Goal: Contribute content: Contribute content

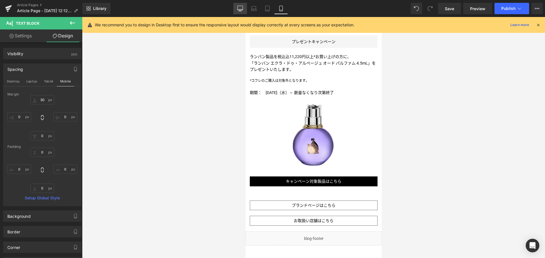
click at [239, 9] on icon at bounding box center [239, 9] width 5 height 0
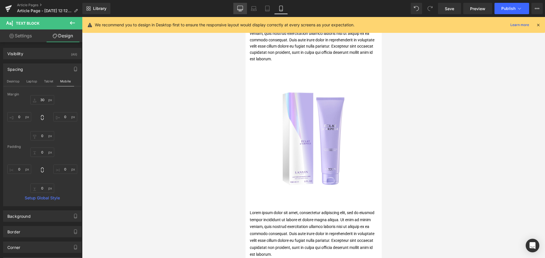
type input "0"
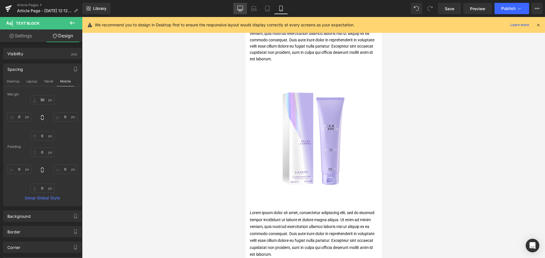
type input "0"
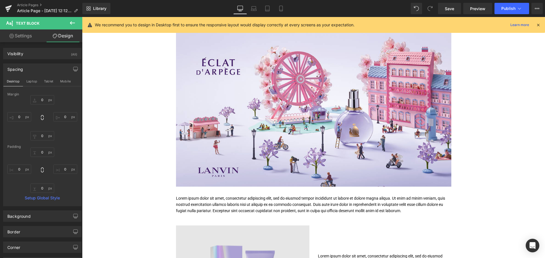
scroll to position [83, 0]
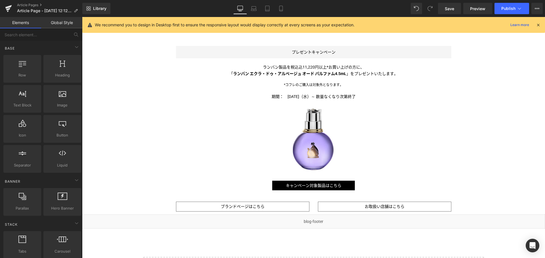
scroll to position [402, 0]
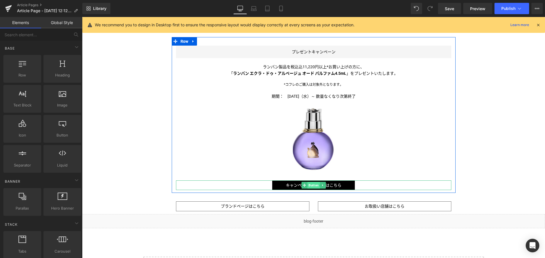
click at [309, 184] on span "Button" at bounding box center [313, 185] width 12 height 7
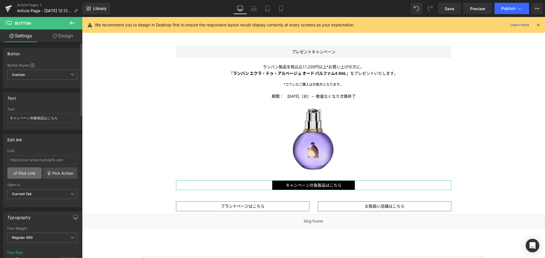
click at [25, 172] on link "Pick Link" at bounding box center [24, 173] width 34 height 11
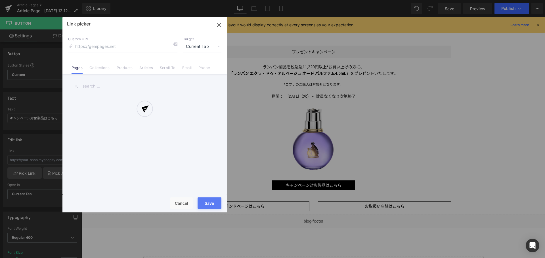
click at [107, 68] on div at bounding box center [144, 115] width 165 height 196
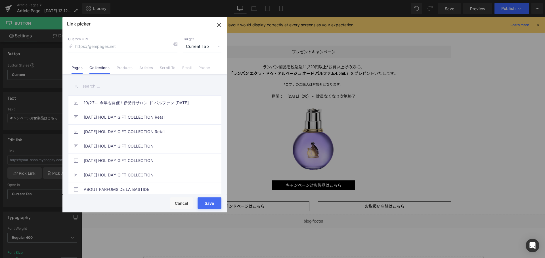
click at [106, 68] on link "Collections" at bounding box center [99, 70] width 20 height 9
click at [100, 87] on input "text" at bounding box center [144, 86] width 153 height 13
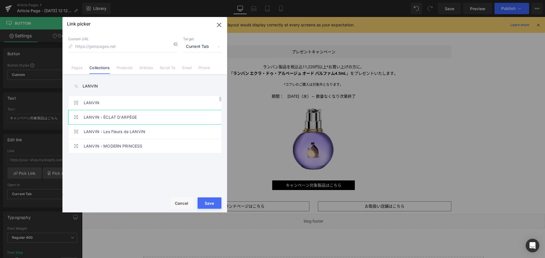
type input "LANVIN"
click at [109, 121] on link "LANVIN - ÉCLAT D'ARPÈGE" at bounding box center [146, 117] width 125 height 14
type input "/collections/lanvin-eclat-d-arpege"
click at [206, 202] on button "Save" at bounding box center [209, 203] width 24 height 11
type input "/collections/lanvin-eclat-d-arpege"
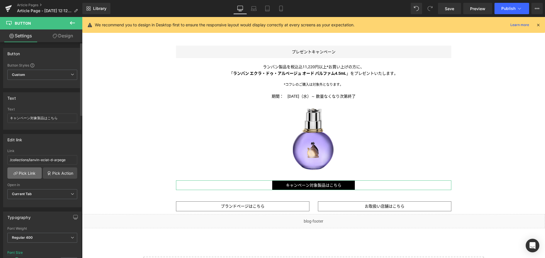
click at [31, 173] on link "Pick Link" at bounding box center [24, 173] width 34 height 11
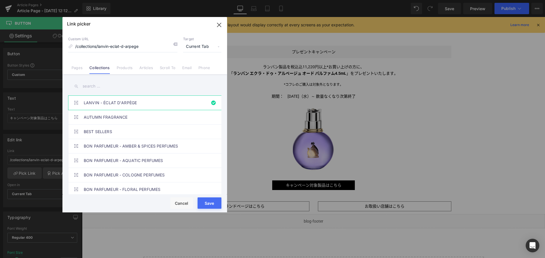
click at [99, 89] on input "text" at bounding box center [144, 86] width 153 height 13
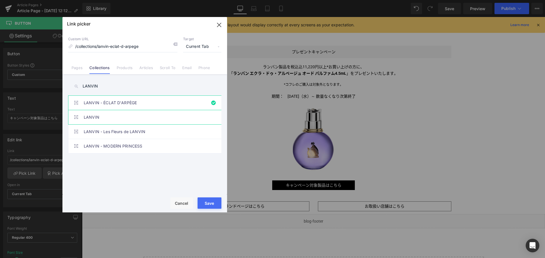
type input "LANVIN"
click at [104, 113] on link "LANVIN" at bounding box center [146, 117] width 125 height 14
type input "/collections/lanvin"
click at [205, 206] on button "Save" at bounding box center [209, 203] width 24 height 11
type input "/collections/lanvin"
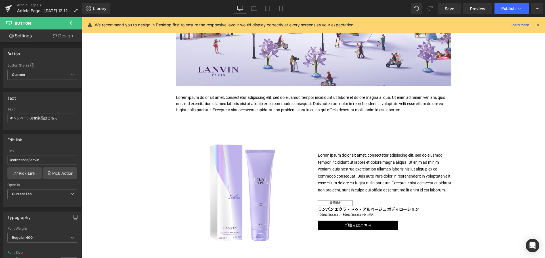
scroll to position [175, 0]
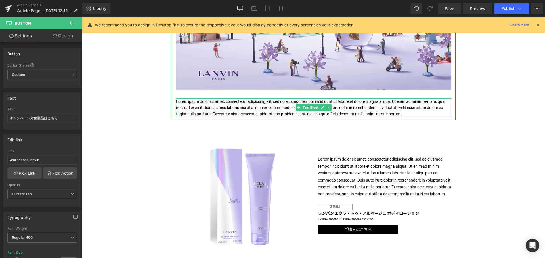
click at [211, 113] on p "Lorem ipsum dolor sit amet, consectetur adipiscing elit, sed do eiusmod tempor …" at bounding box center [313, 107] width 275 height 19
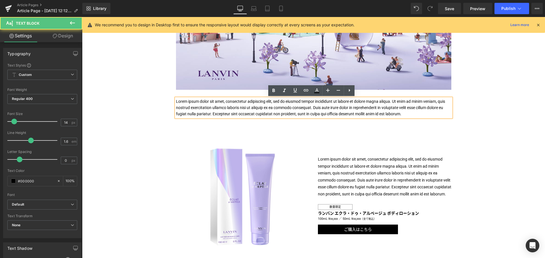
click at [211, 113] on p "Lorem ipsum dolor sit amet, consectetur adipiscing elit, sed do eiusmod tempor …" at bounding box center [313, 107] width 275 height 19
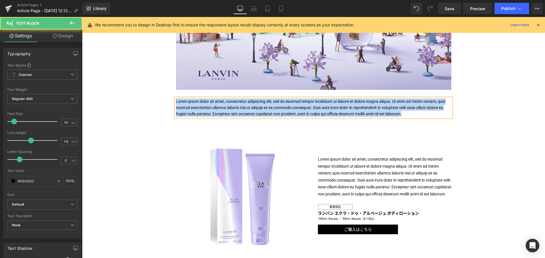
paste div
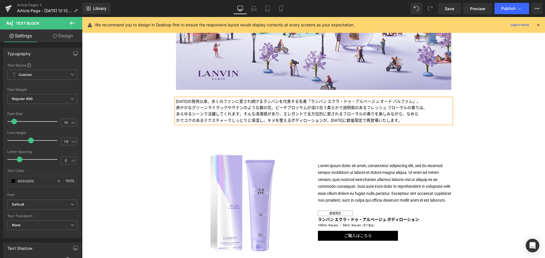
click at [269, 102] on p "[DATE]の発売以来、多くのファンに愛され続けるランバンを代表する名香「ランバン エクラ・ドゥ・アルページュ オード パルファム」。" at bounding box center [313, 101] width 275 height 6
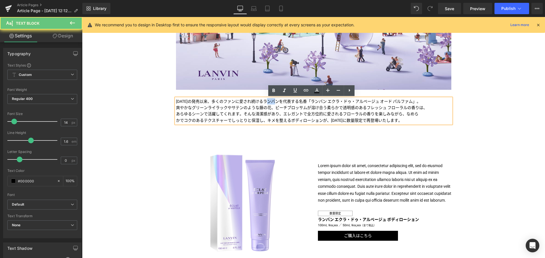
click at [269, 102] on p "[DATE]の発売以来、多くのファンに愛され続けるランバンを代表する名香「ランバン エクラ・ドゥ・アルページュ オード パルファム」。" at bounding box center [313, 101] width 275 height 6
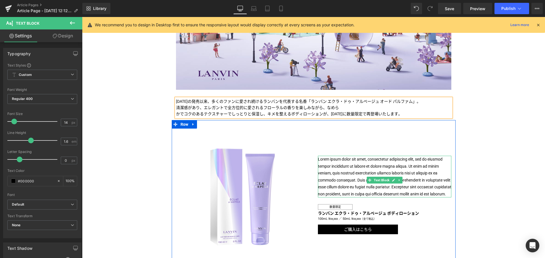
click at [372, 182] on p "Lorem ipsum dolor sit amet, consectetur adipiscing elit, sed do eiusmod tempor …" at bounding box center [384, 177] width 133 height 42
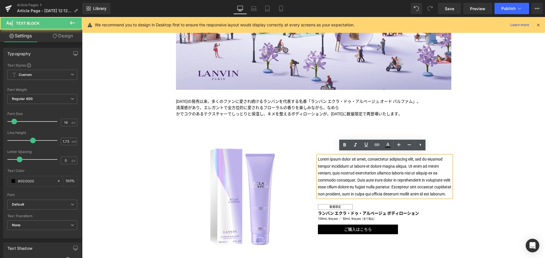
click at [365, 178] on p "Lorem ipsum dolor sit amet, consectetur adipiscing elit, sed do eiusmod tempor …" at bounding box center [384, 177] width 133 height 42
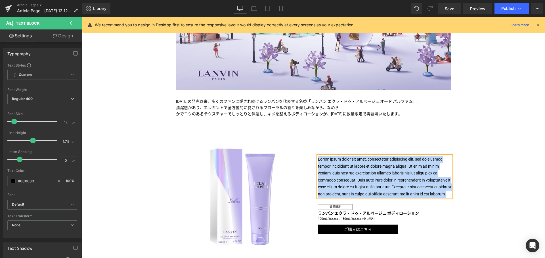
paste div
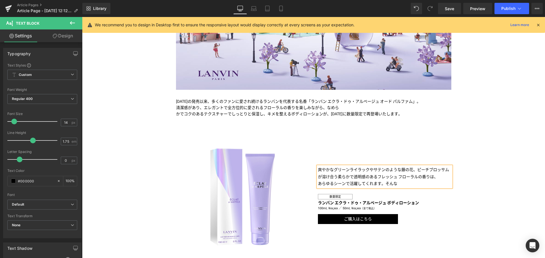
scroll to position [189, 0]
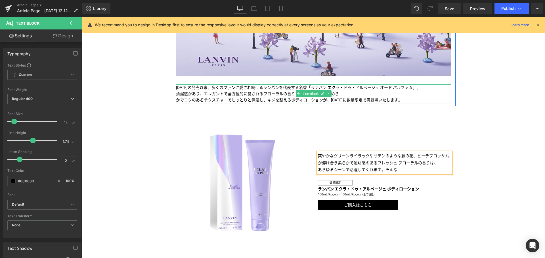
click at [343, 94] on p "清潔感があり、エレガントで全方位的に愛されるフローラルの香りを楽しみながら、なめら" at bounding box center [313, 94] width 275 height 6
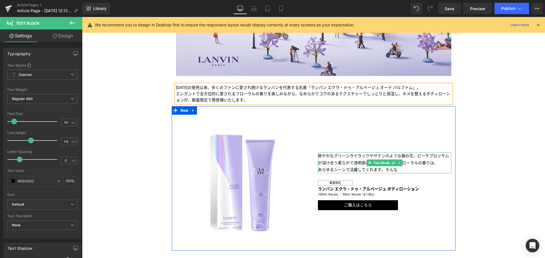
click at [330, 159] on p "爽やかなグリーンライラックやサテンのような藤の花、ピーチブロッサムが溶け合う柔らかで透明感のあるフレッシュ フローラルの香りは、" at bounding box center [384, 160] width 133 height 14
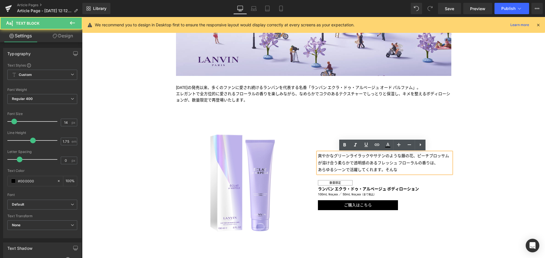
click at [414, 169] on p "あらゆるシーンで活躍してくれます。そんな" at bounding box center [384, 170] width 133 height 7
drag, startPoint x: 397, startPoint y: 170, endPoint x: 385, endPoint y: 170, distance: 12.2
click at [385, 170] on p "あらゆるシーンで活躍してくれます。そんな" at bounding box center [384, 170] width 133 height 7
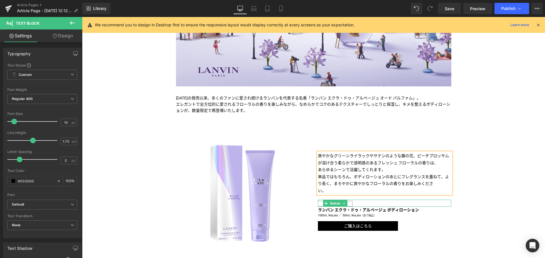
scroll to position [206, 0]
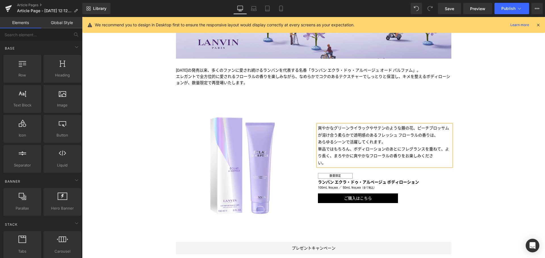
click at [485, 199] on div "Liquid TITLE TITLE TITLE TITLE TITLE TITLE TITLE TITLE TITLE Text Block Image I…" at bounding box center [313, 186] width 463 height 628
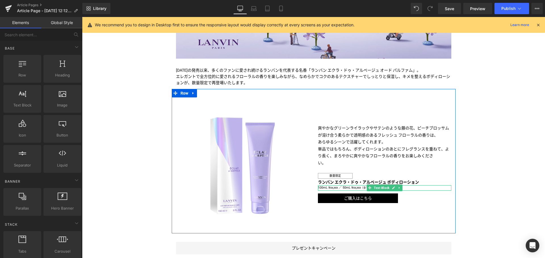
click at [331, 187] on p "100mL ¥xx,xxx ／ 50mL ¥xx,xxx （全て税込）" at bounding box center [384, 188] width 133 height 5
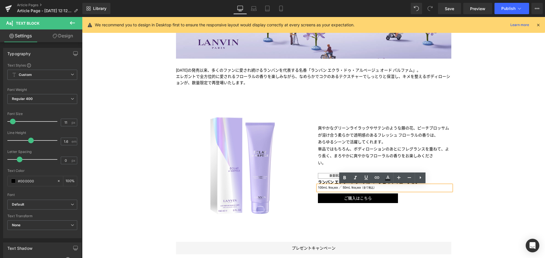
click at [321, 187] on p "100mL ¥xx,xxx ／ 50mL ¥xx,xxx （全て税込）" at bounding box center [384, 188] width 133 height 5
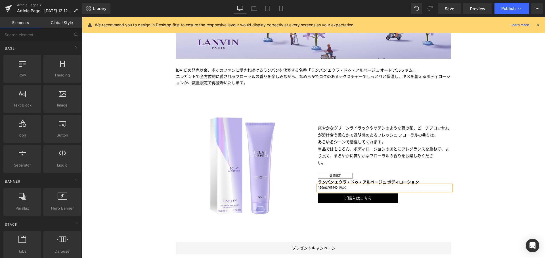
click at [477, 182] on div "Liquid TITLE TITLE TITLE TITLE TITLE TITLE TITLE TITLE TITLE Text Block Image I…" at bounding box center [313, 186] width 463 height 628
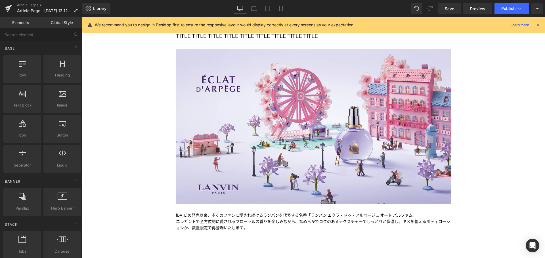
scroll to position [60, 0]
click at [283, 11] on icon at bounding box center [281, 9] width 6 height 6
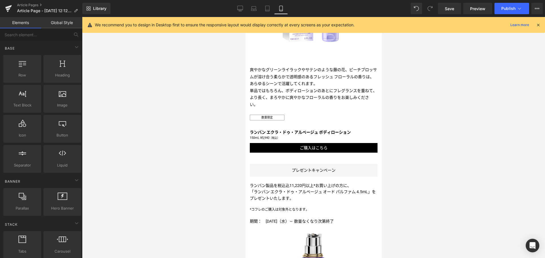
scroll to position [361, 0]
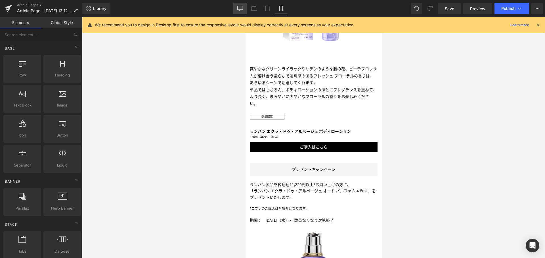
click at [240, 9] on icon at bounding box center [240, 9] width 6 height 6
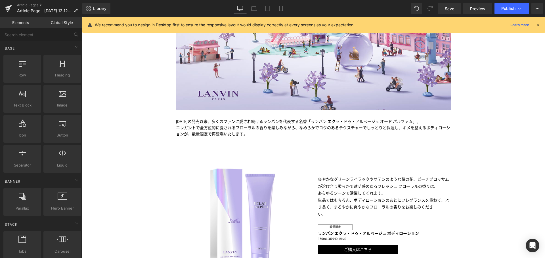
scroll to position [154, 0]
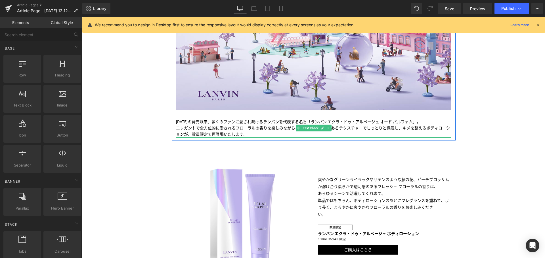
click at [191, 133] on span "かでコクのあるテクスチャーでしっとりと保湿し、キメを整えるボディローションが、数量限定で再登場いたします。" at bounding box center [313, 131] width 274 height 11
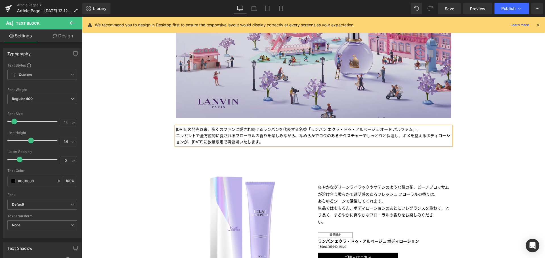
scroll to position [146, 0]
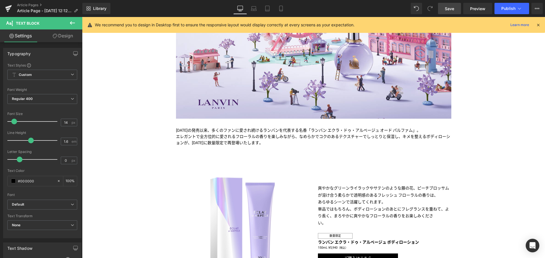
click at [451, 11] on span "Save" at bounding box center [448, 9] width 9 height 6
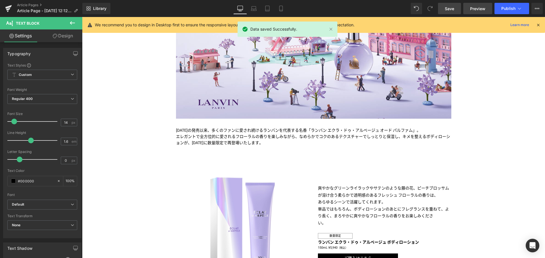
click at [478, 10] on span "Preview" at bounding box center [477, 9] width 15 height 6
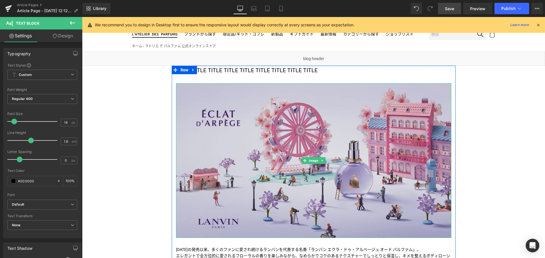
scroll to position [0, 0]
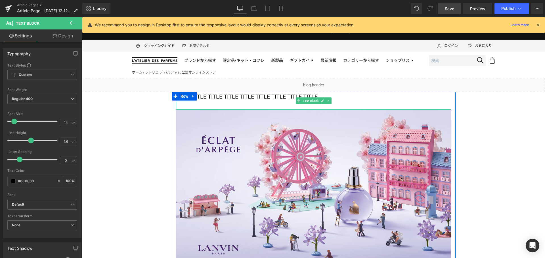
click at [228, 95] on p "TITLE TITLE TITLE TITLE TITLE TITLE TITLE TITLE TITLE" at bounding box center [313, 96] width 275 height 9
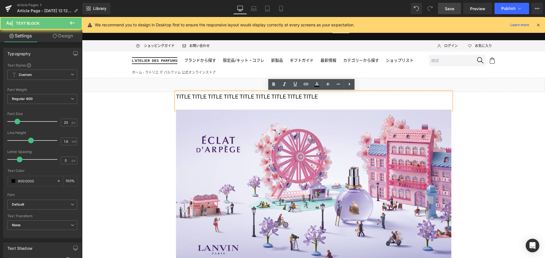
click at [228, 95] on p "TITLE TITLE TITLE TITLE TITLE TITLE TITLE TITLE TITLE" at bounding box center [313, 96] width 275 height 9
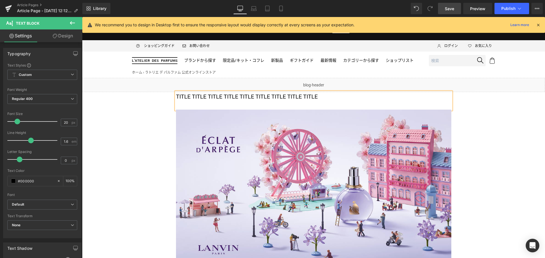
paste div
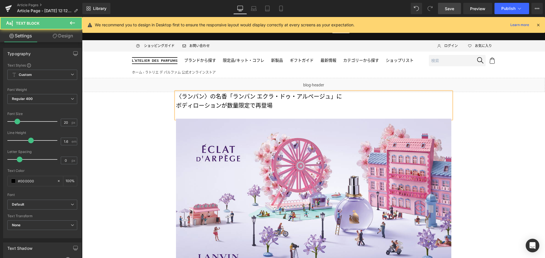
click at [351, 93] on p "〈ランバン〉の名香「ランバン エクラ・ドゥ・アルページュ」に" at bounding box center [313, 96] width 275 height 9
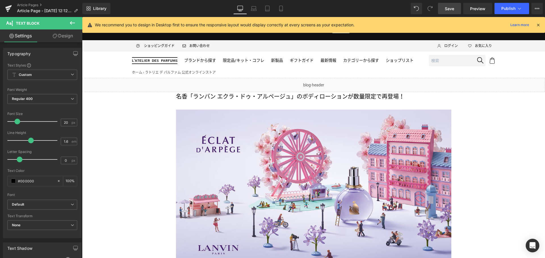
click at [450, 7] on span "Save" at bounding box center [448, 9] width 9 height 6
click at [534, 9] on button "View Live Page View with current Template Save Template to Library Schedule Pub…" at bounding box center [536, 8] width 11 height 11
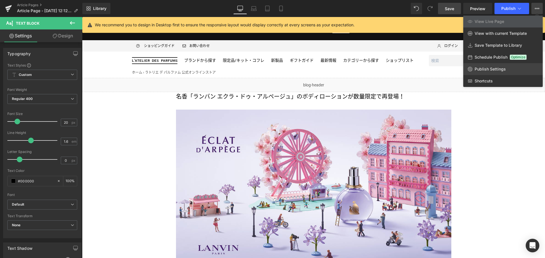
click at [493, 66] on link "Publish Settings" at bounding box center [502, 69] width 79 height 12
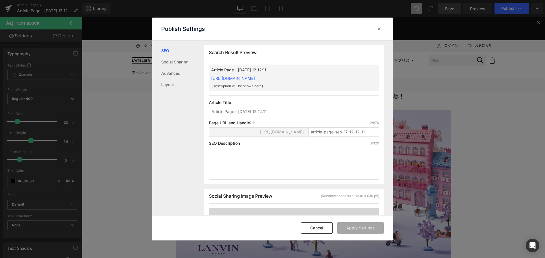
scroll to position [0, 0]
drag, startPoint x: 289, startPoint y: 111, endPoint x: 59, endPoint y: 117, distance: 230.7
click at [59, 117] on div "Publish Settings SEO Social Sharing Advanced Layout Search Result Preview Artic…" at bounding box center [272, 129] width 545 height 258
type input "LANVIN EDA ボディローション ニュース（9/22事前公開）"
click at [319, 227] on button "Cancel" at bounding box center [317, 228] width 32 height 11
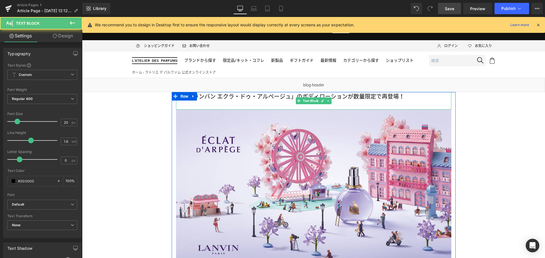
click at [410, 96] on p "名香「ランバン エクラ・ドゥ・アルページュ」の ボディローションが数量限定で再登場！" at bounding box center [313, 96] width 275 height 9
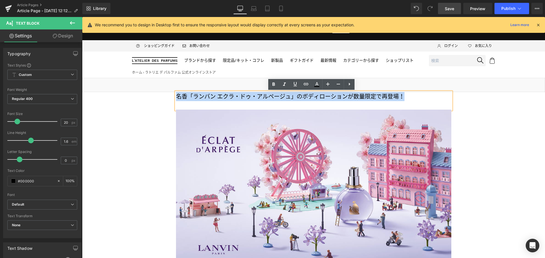
drag, startPoint x: 410, startPoint y: 96, endPoint x: 166, endPoint y: 97, distance: 244.5
copy p "名香「ランバン エクラ・ドゥ・アルページュ」の ボディローションが数量限定で再登場！"
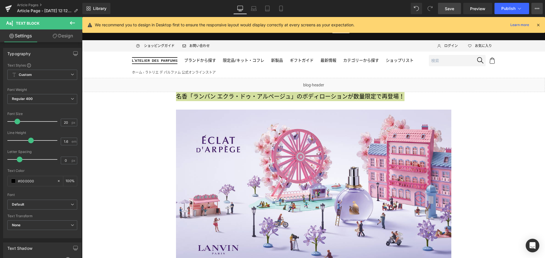
click at [535, 9] on icon at bounding box center [536, 8] width 5 height 5
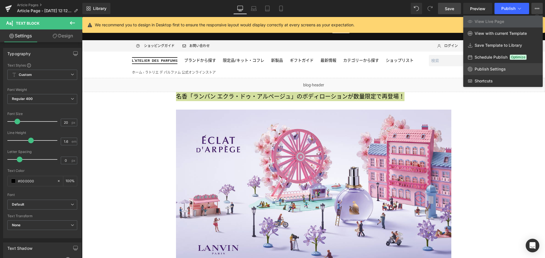
click at [510, 71] on link "Publish Settings" at bounding box center [502, 69] width 79 height 12
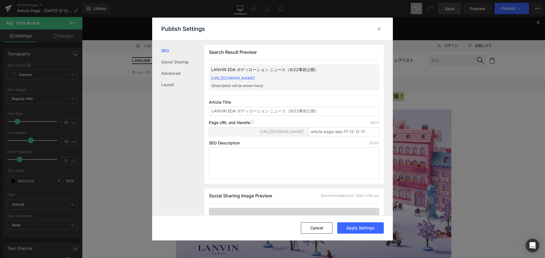
drag, startPoint x: 321, startPoint y: 113, endPoint x: 155, endPoint y: 108, distance: 165.5
click at [155, 108] on div "SEO Social Sharing Advanced Layout Search Result Preview LANVIN EDA ボディローション ニュ…" at bounding box center [272, 128] width 241 height 175
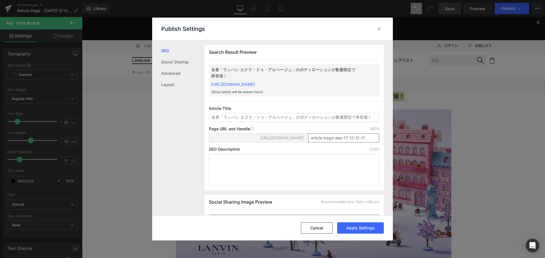
type input "名香「ランバン エクラ・ドゥ・アルページュ」のボディローションが数量限定で再登場！"
click at [323, 141] on input "article-page-sep-17-12-12-11" at bounding box center [343, 138] width 71 height 9
paste input "eda-bodylotion2509"
type input "eda-bodylotion2509"
click at [357, 229] on button "Apply Settings" at bounding box center [360, 228] width 47 height 11
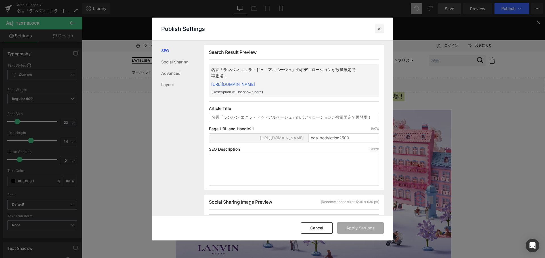
click at [381, 29] on icon at bounding box center [379, 29] width 6 height 6
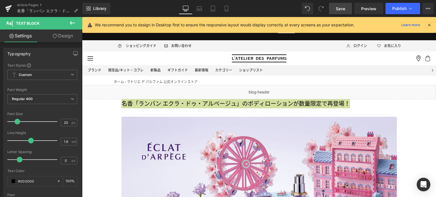
click at [340, 7] on span "Save" at bounding box center [340, 9] width 9 height 6
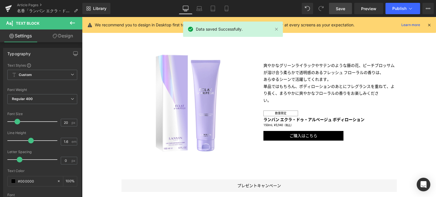
scroll to position [285, 0]
